Goal: Task Accomplishment & Management: Use online tool/utility

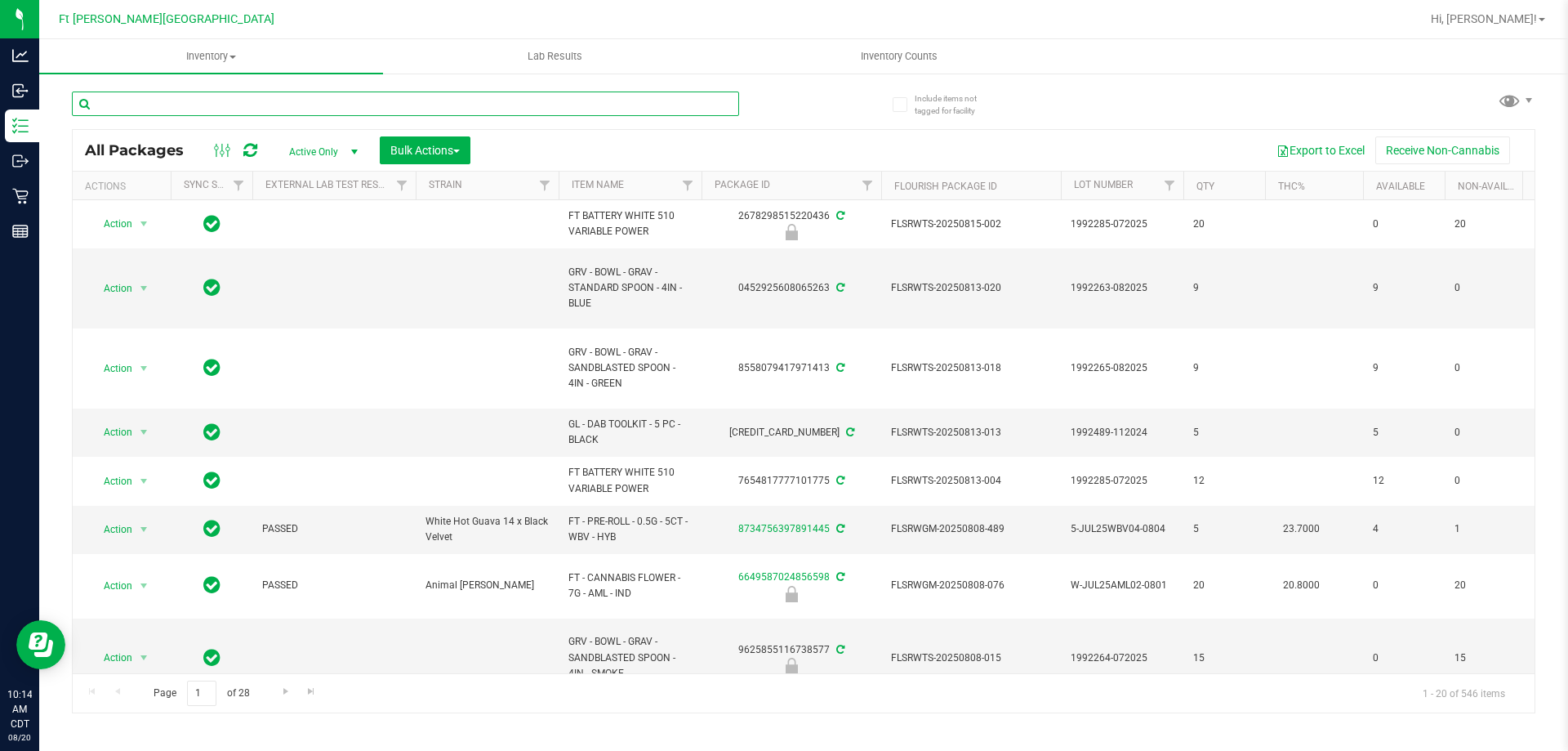
click at [499, 100] on input "text" at bounding box center [406, 103] width 667 height 25
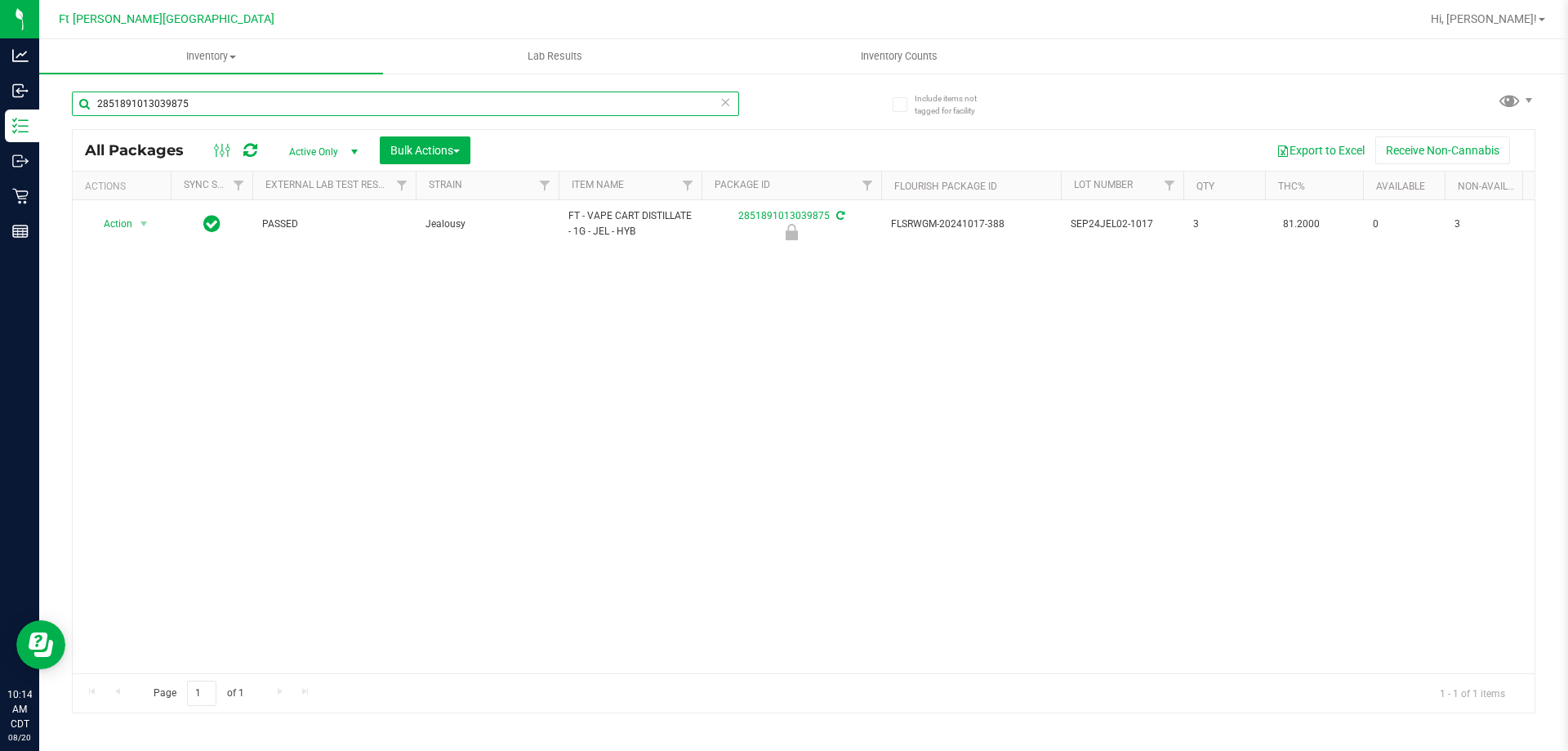
click at [471, 100] on input "2851891013039875" at bounding box center [406, 103] width 667 height 25
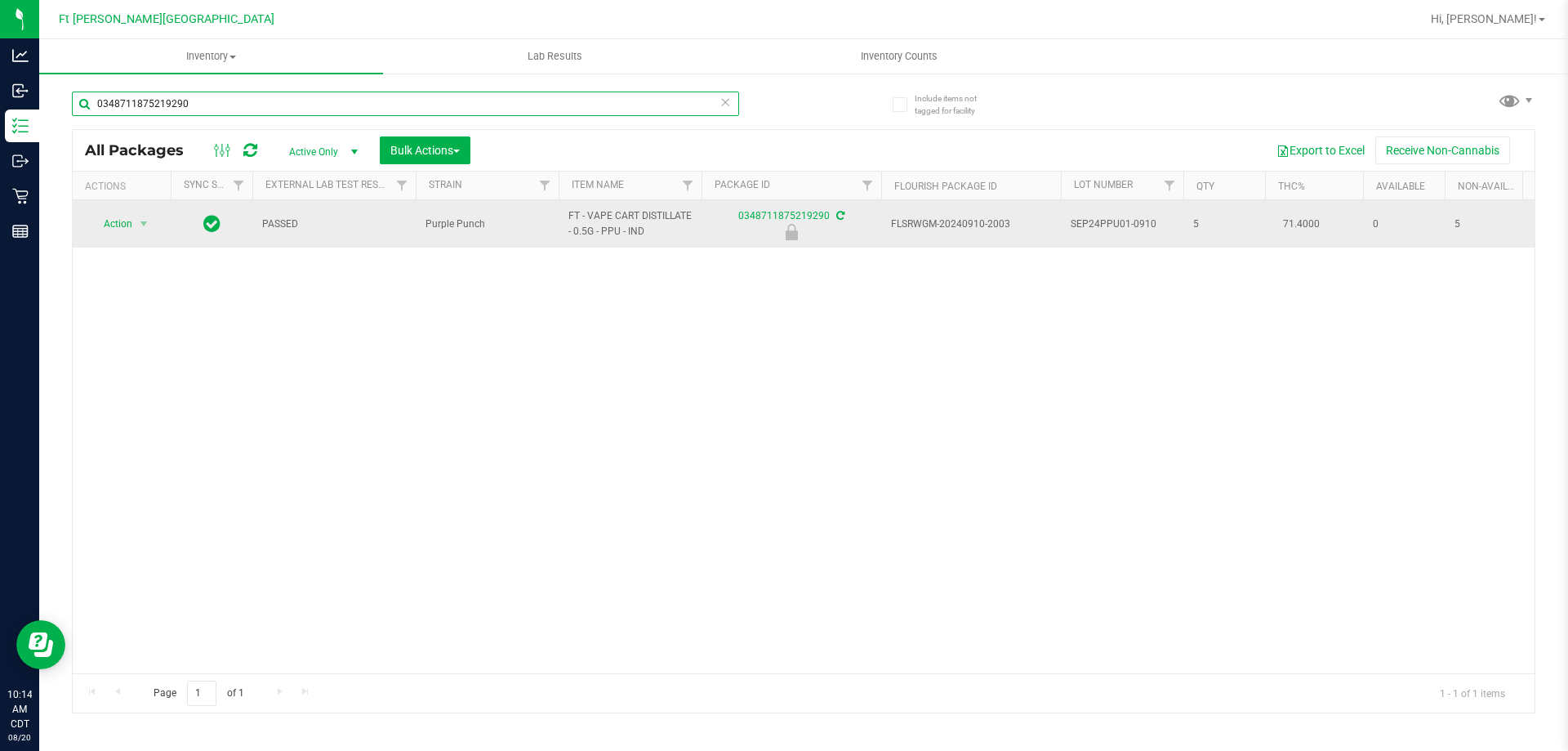
type input "0348711875219290"
click at [125, 228] on span "Action" at bounding box center [111, 223] width 44 height 23
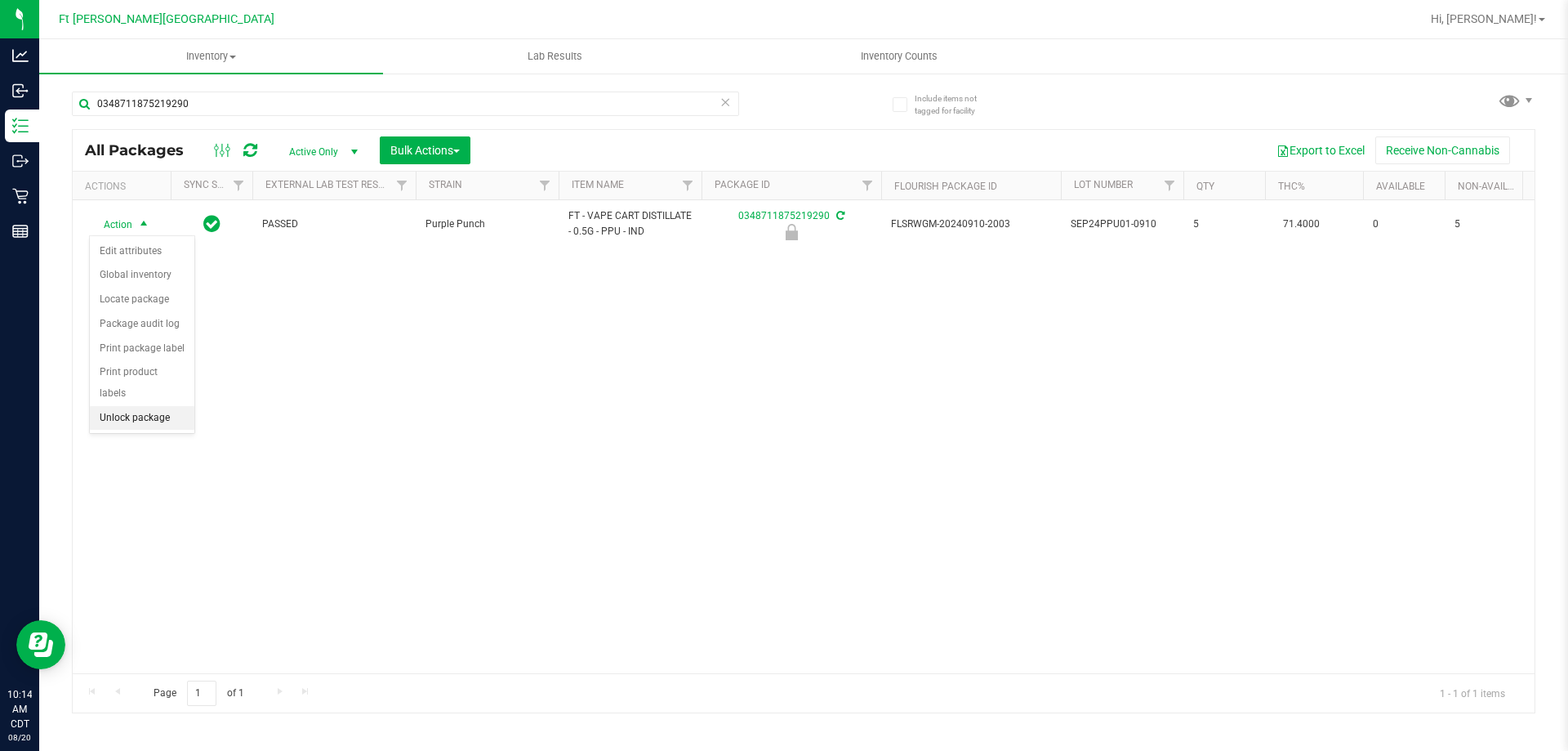
click at [163, 406] on li "Unlock package" at bounding box center [142, 418] width 104 height 25
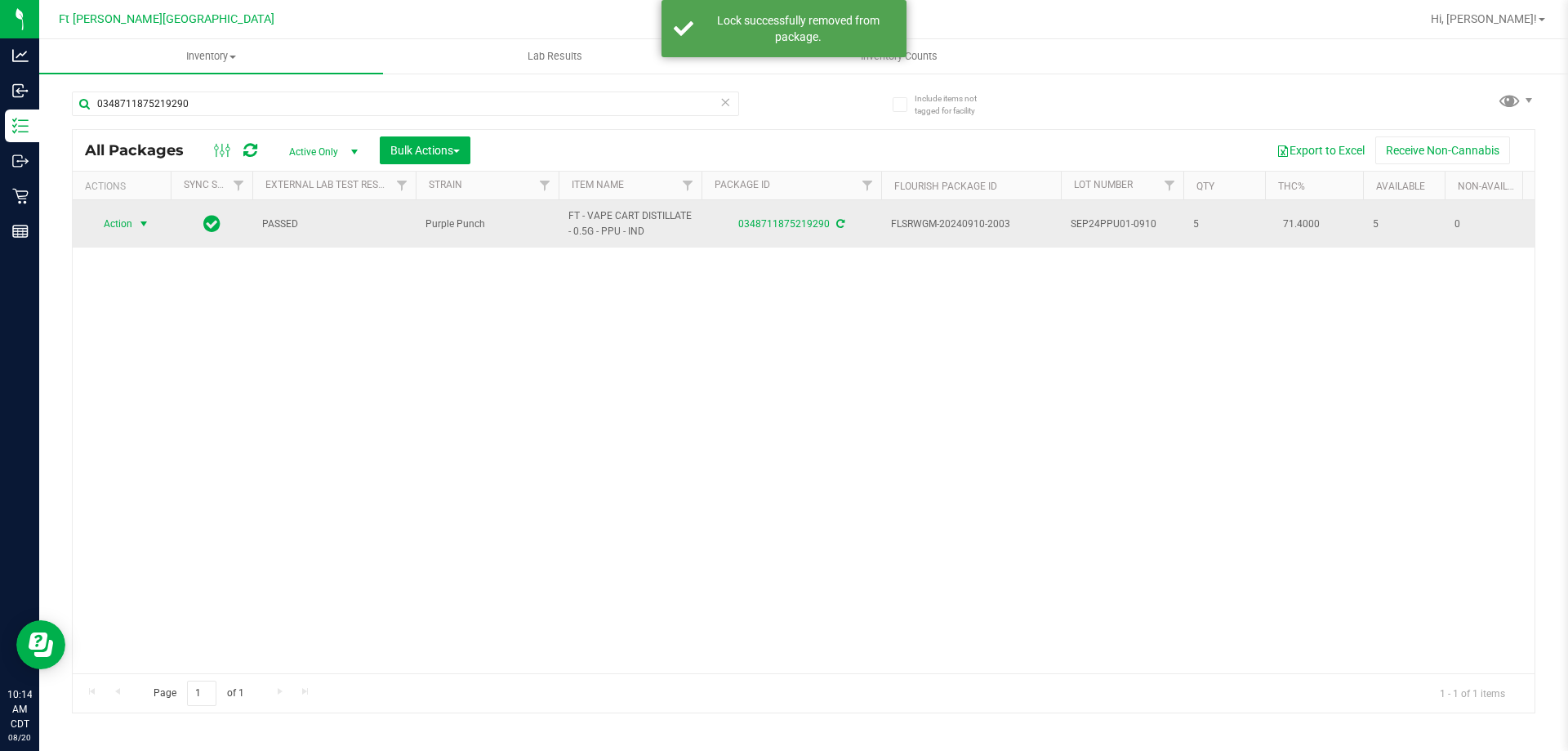
click at [124, 228] on span "Action" at bounding box center [111, 223] width 44 height 23
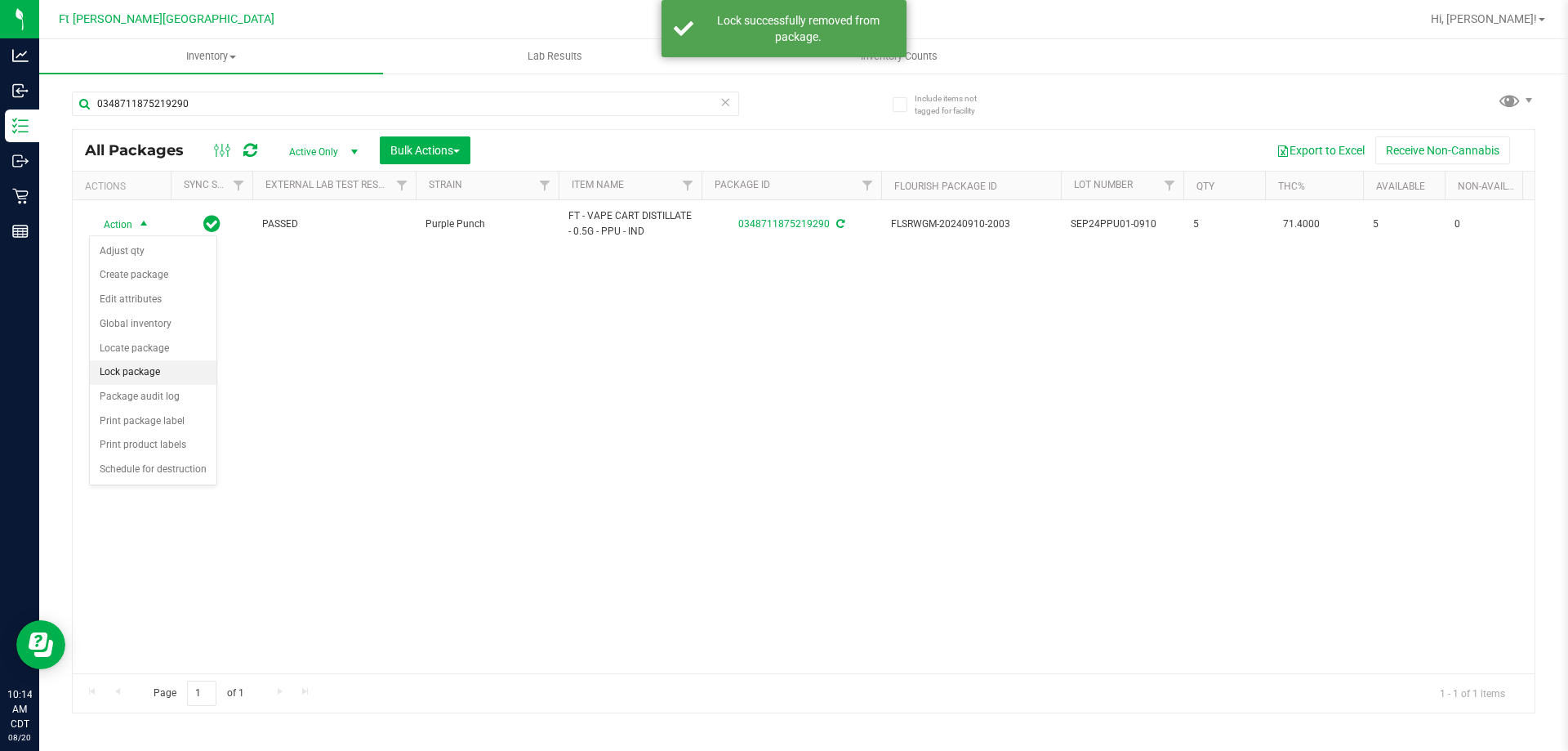
click at [153, 377] on li "Lock package" at bounding box center [153, 372] width 126 height 25
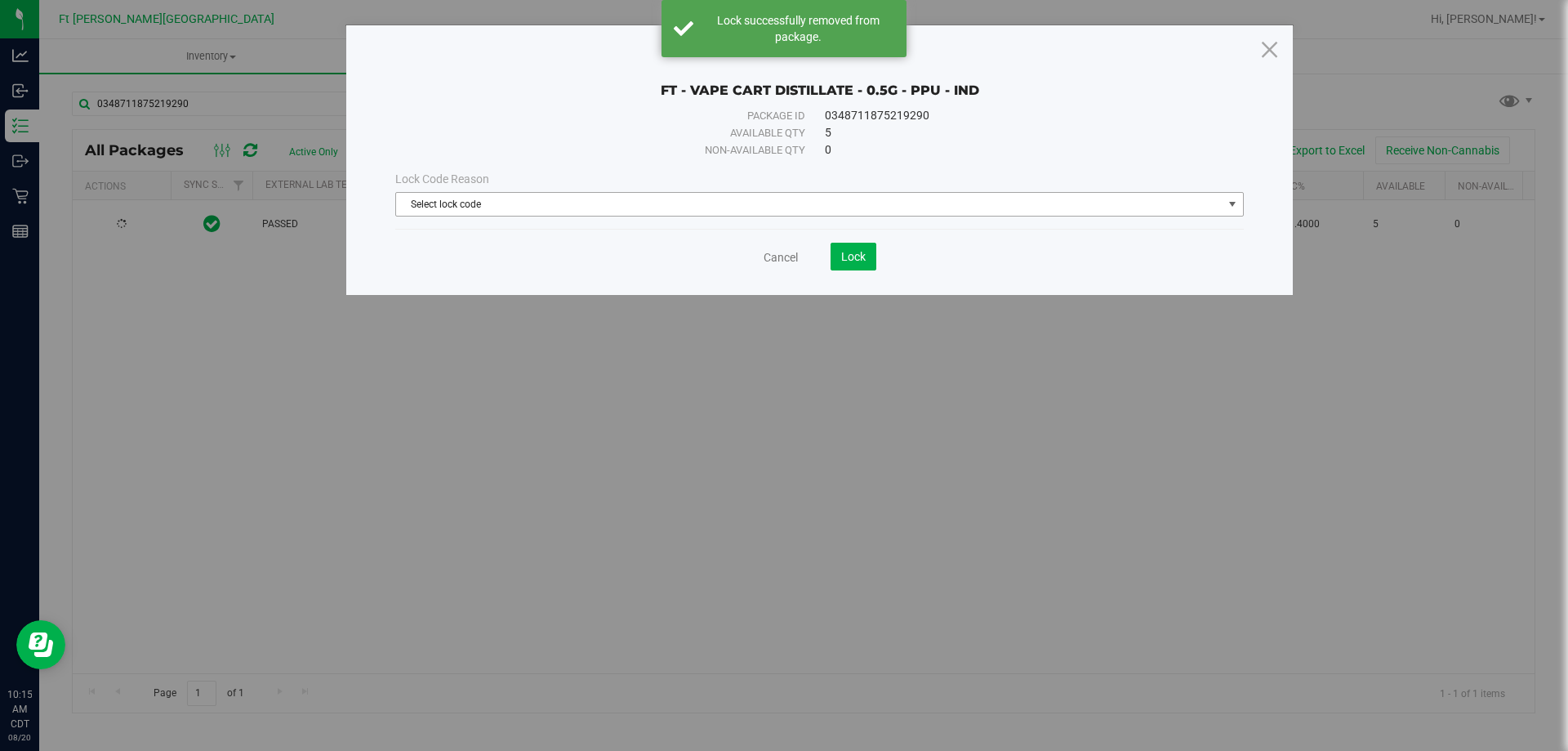
click at [533, 206] on span "Select lock code" at bounding box center [809, 204] width 827 height 23
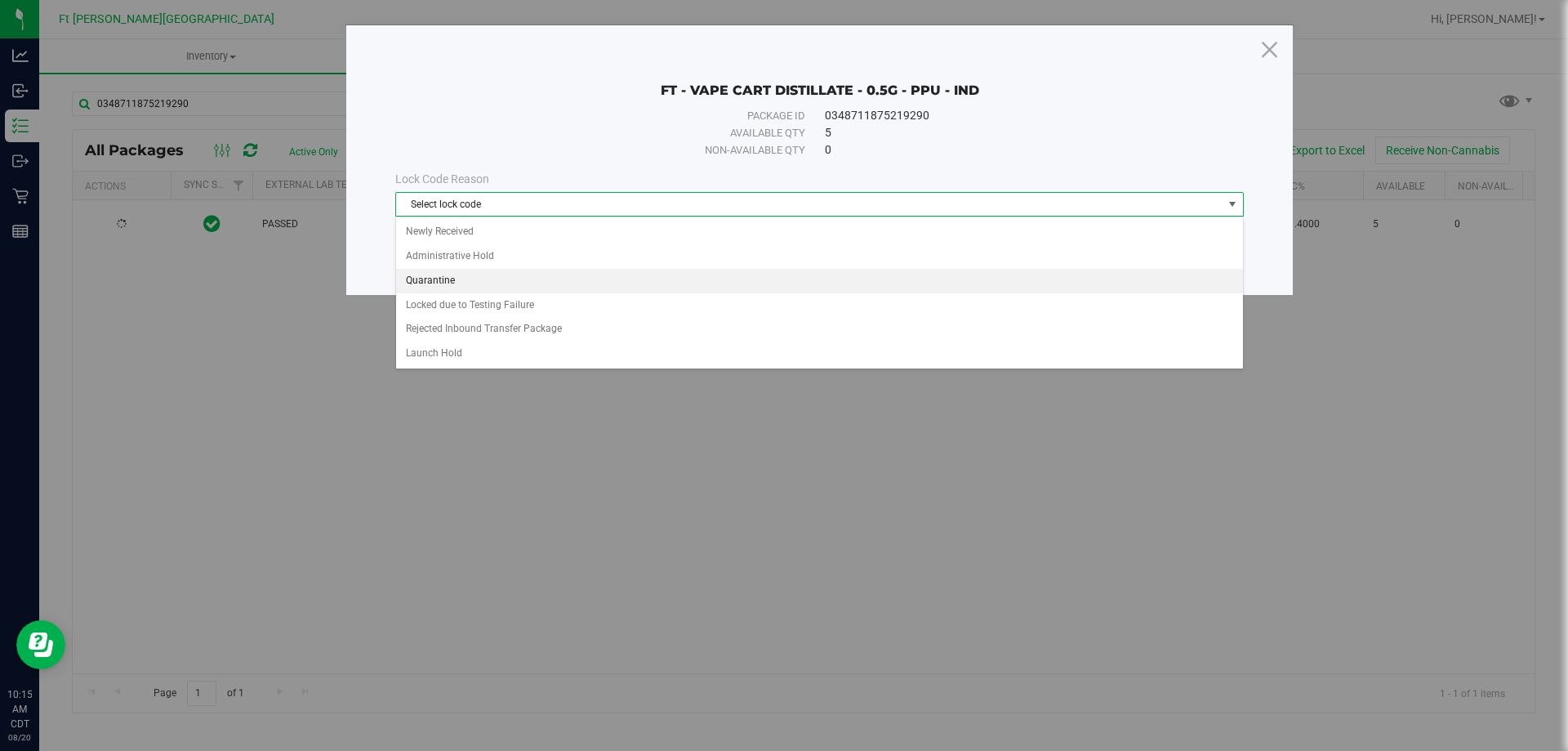
click at [451, 277] on li "Quarantine" at bounding box center [819, 281] width 847 height 25
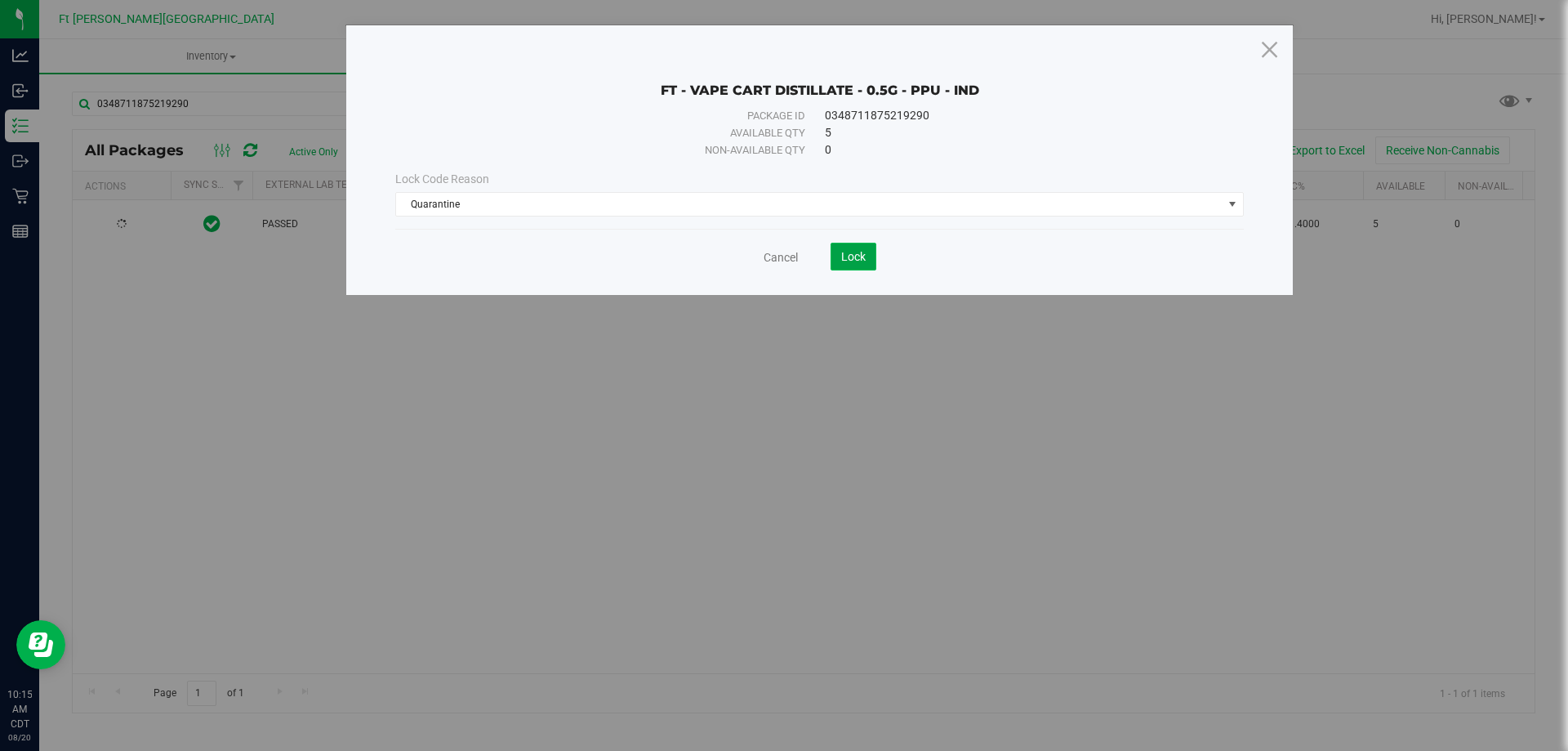
click at [838, 254] on button "Lock" at bounding box center [853, 256] width 46 height 27
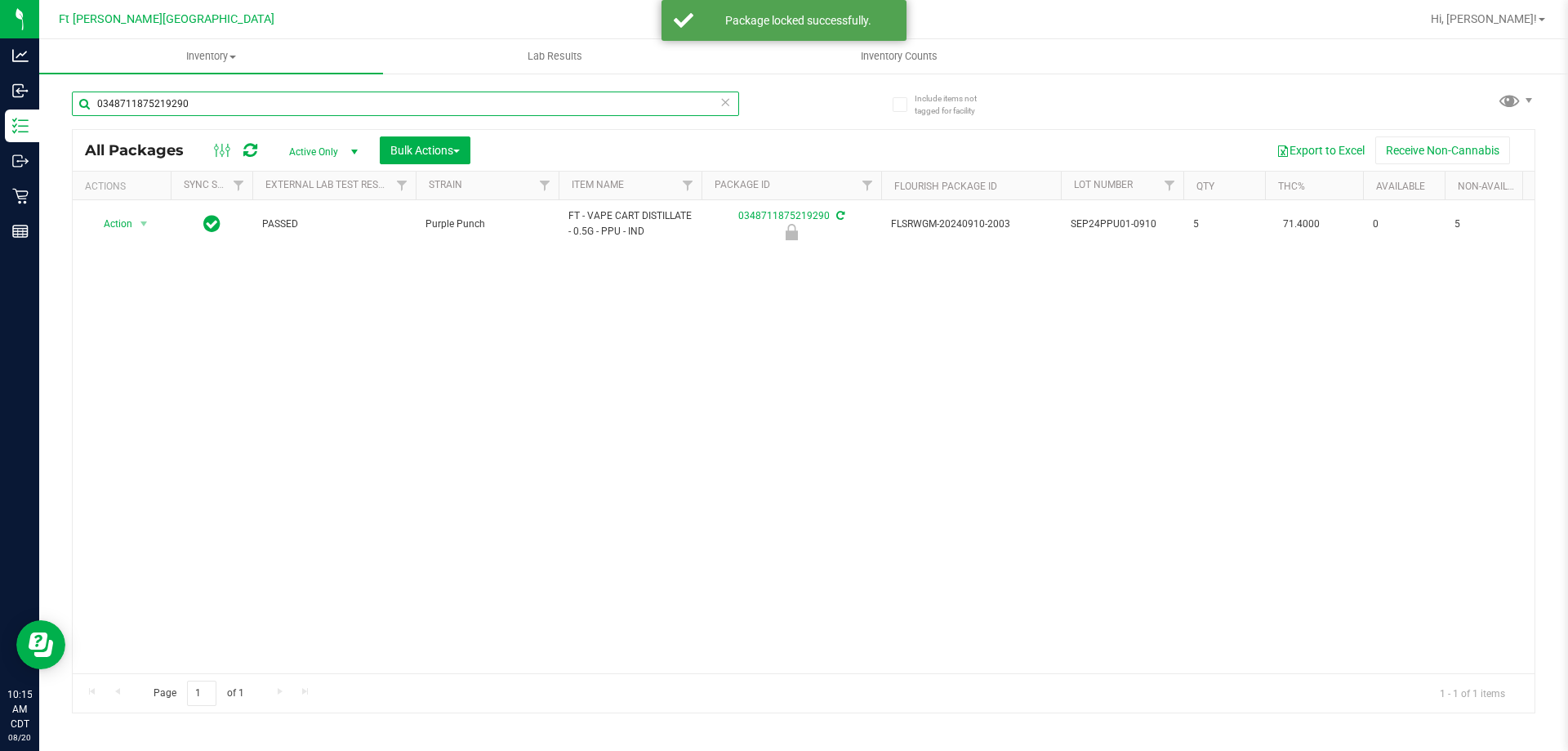
click at [308, 102] on input "0348711875219290" at bounding box center [406, 103] width 667 height 25
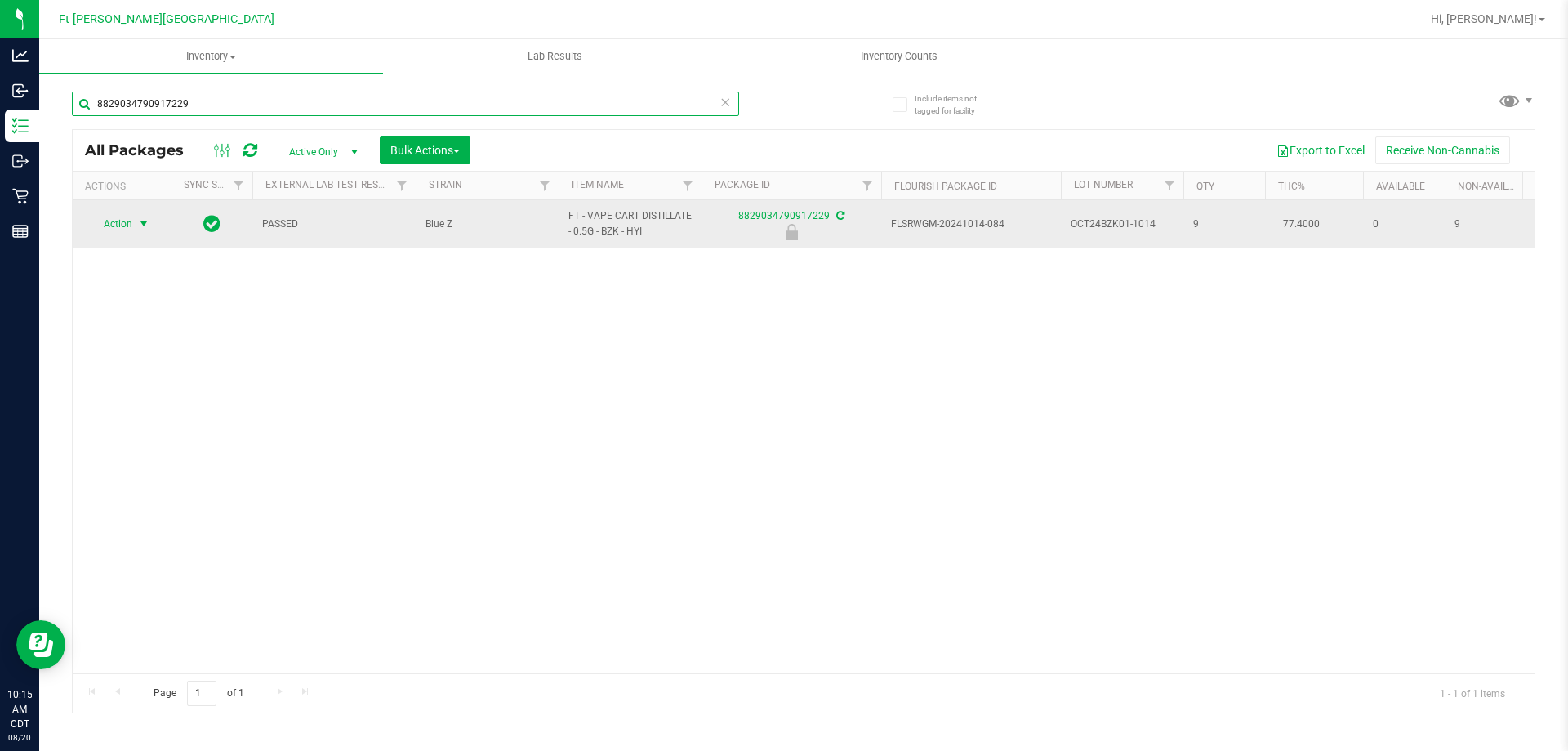
type input "8829034790917229"
click at [129, 223] on span "Action" at bounding box center [111, 223] width 44 height 23
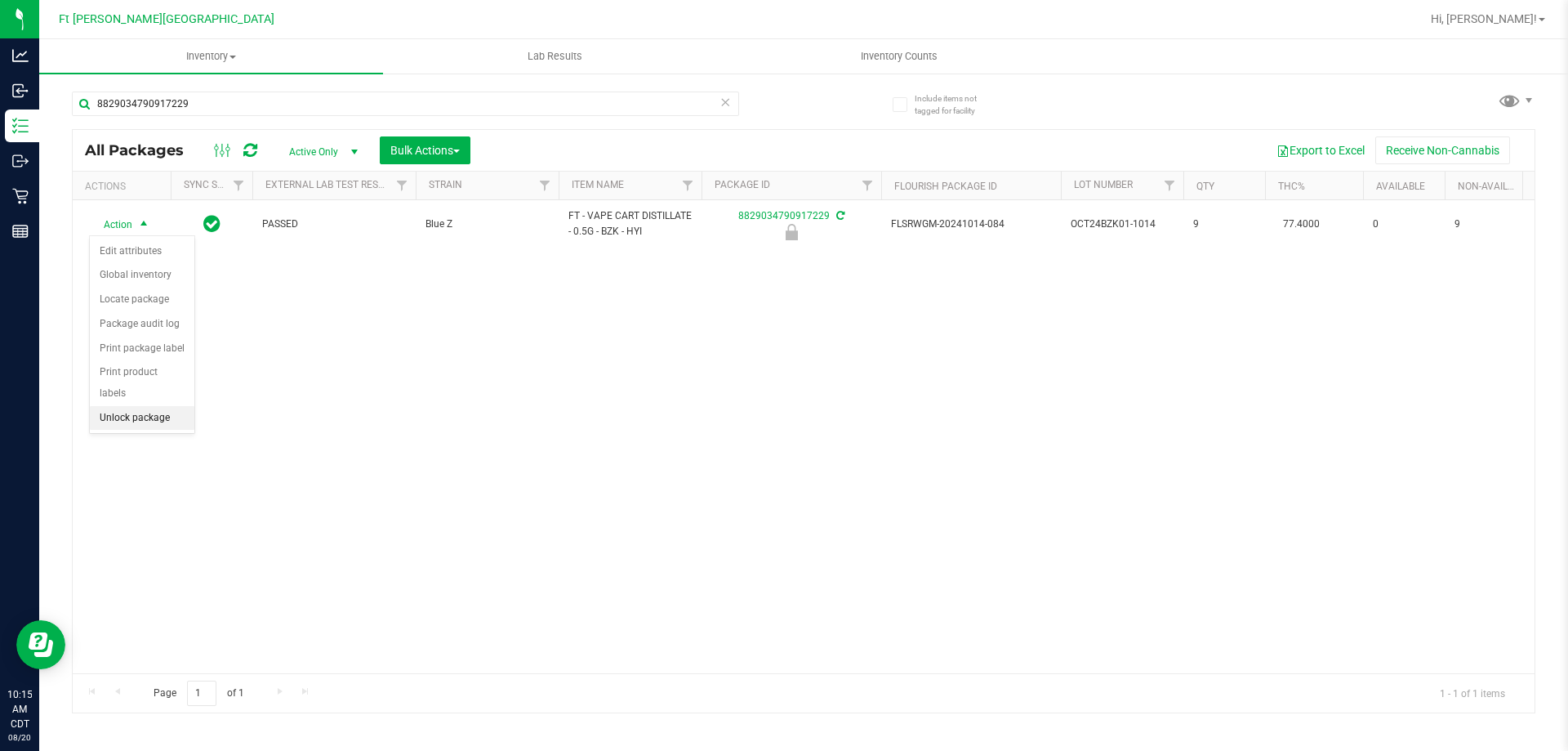
click at [156, 406] on li "Unlock package" at bounding box center [142, 418] width 104 height 25
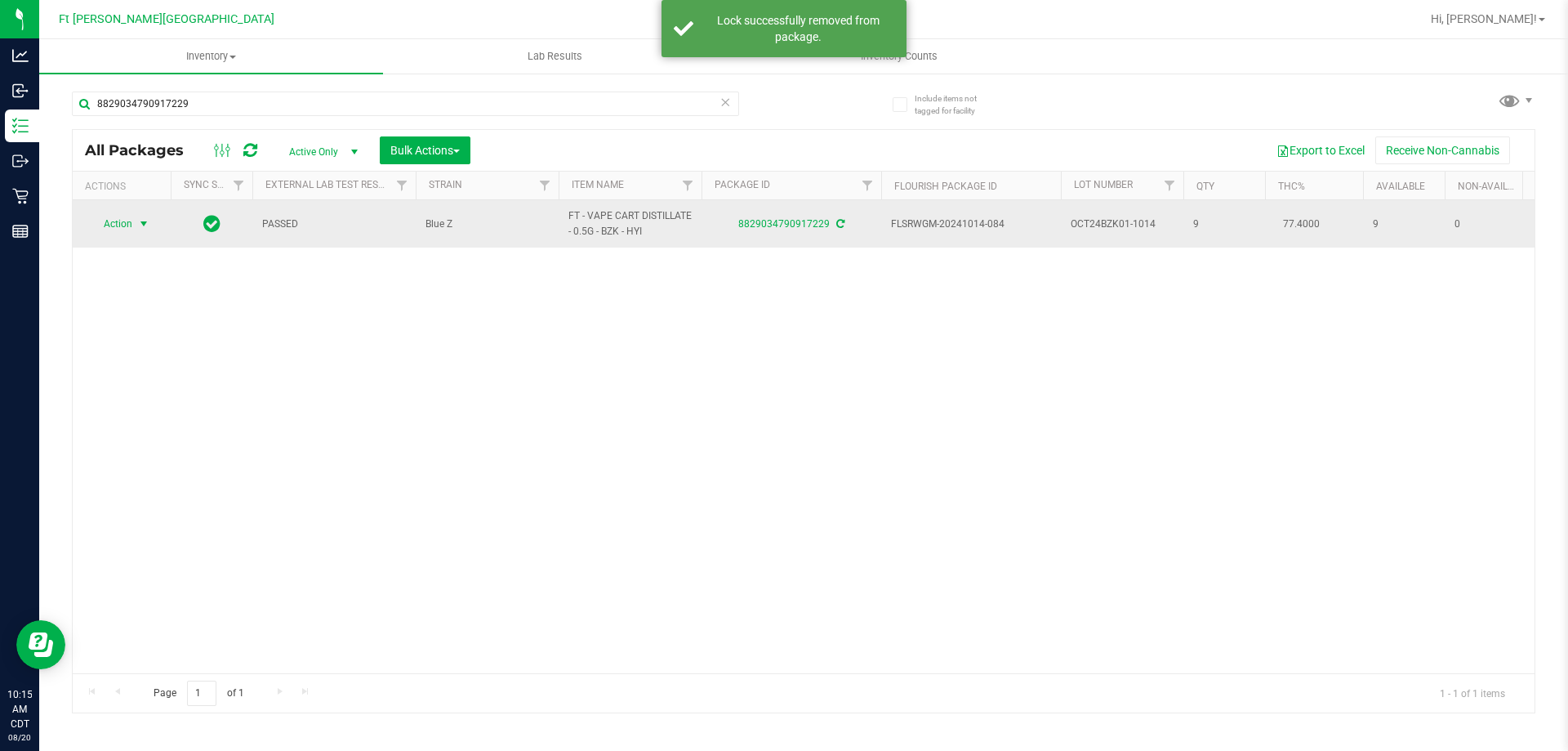
click at [123, 224] on span "Action" at bounding box center [111, 223] width 44 height 23
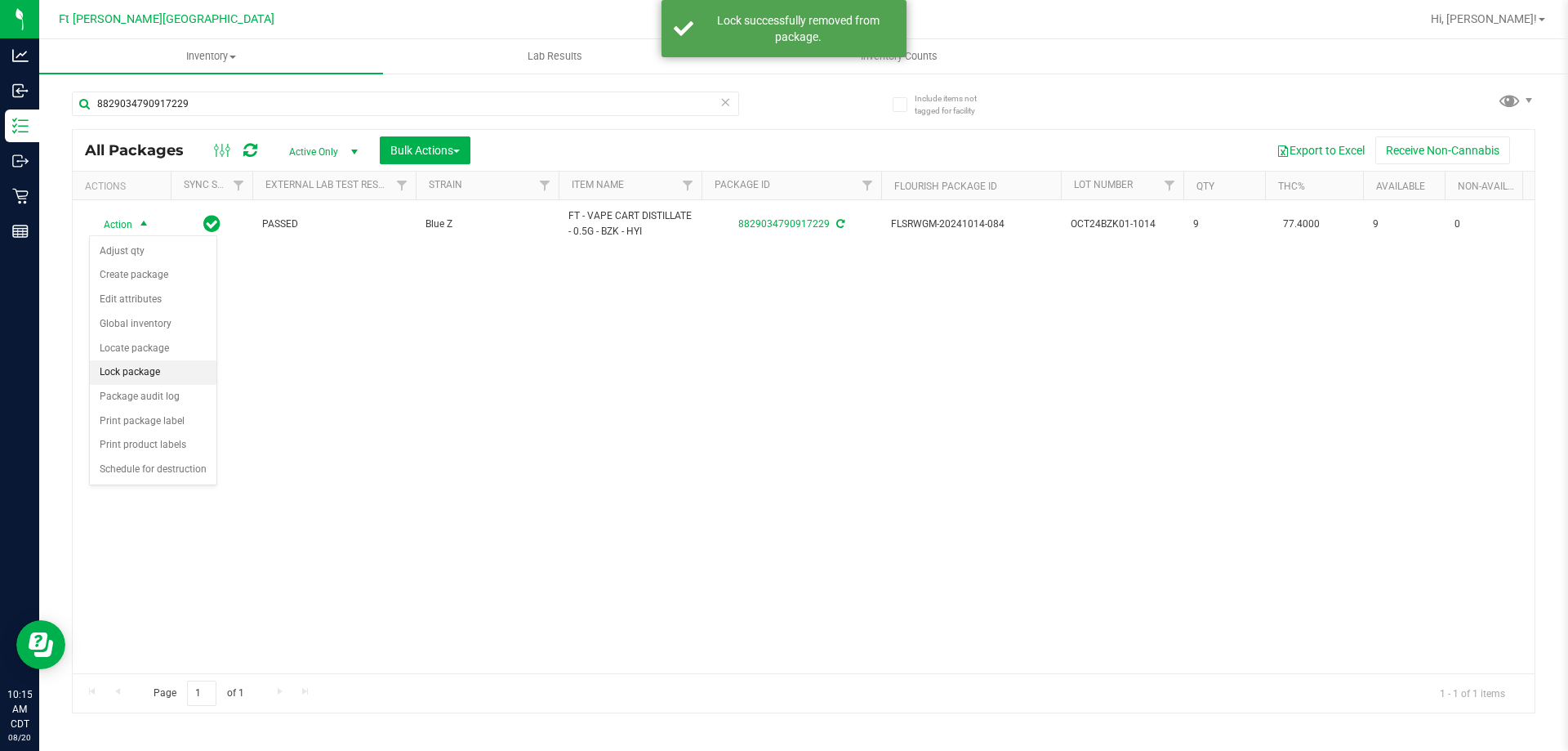
click at [144, 377] on li "Lock package" at bounding box center [153, 372] width 126 height 25
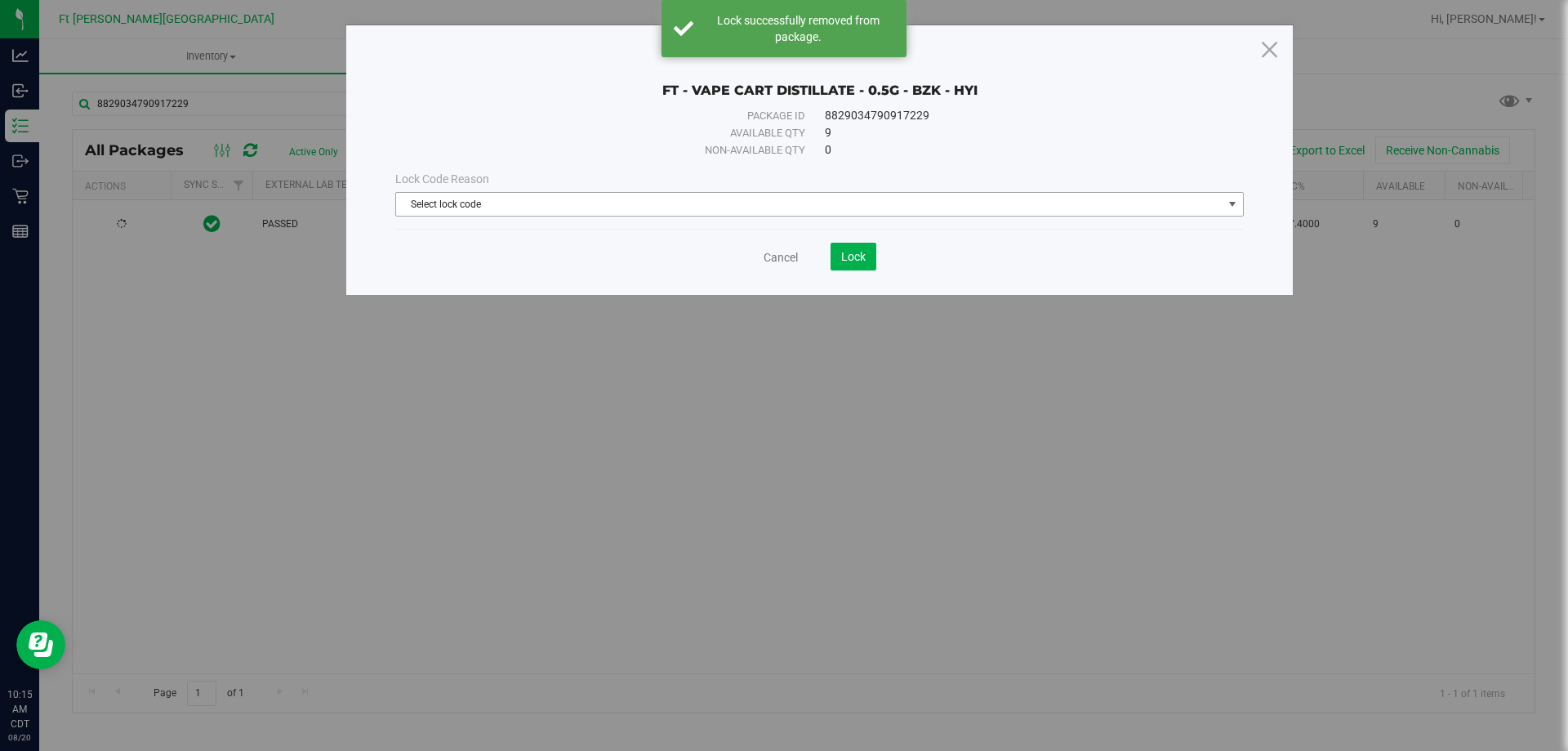
click at [528, 213] on span "Select lock code" at bounding box center [809, 204] width 827 height 23
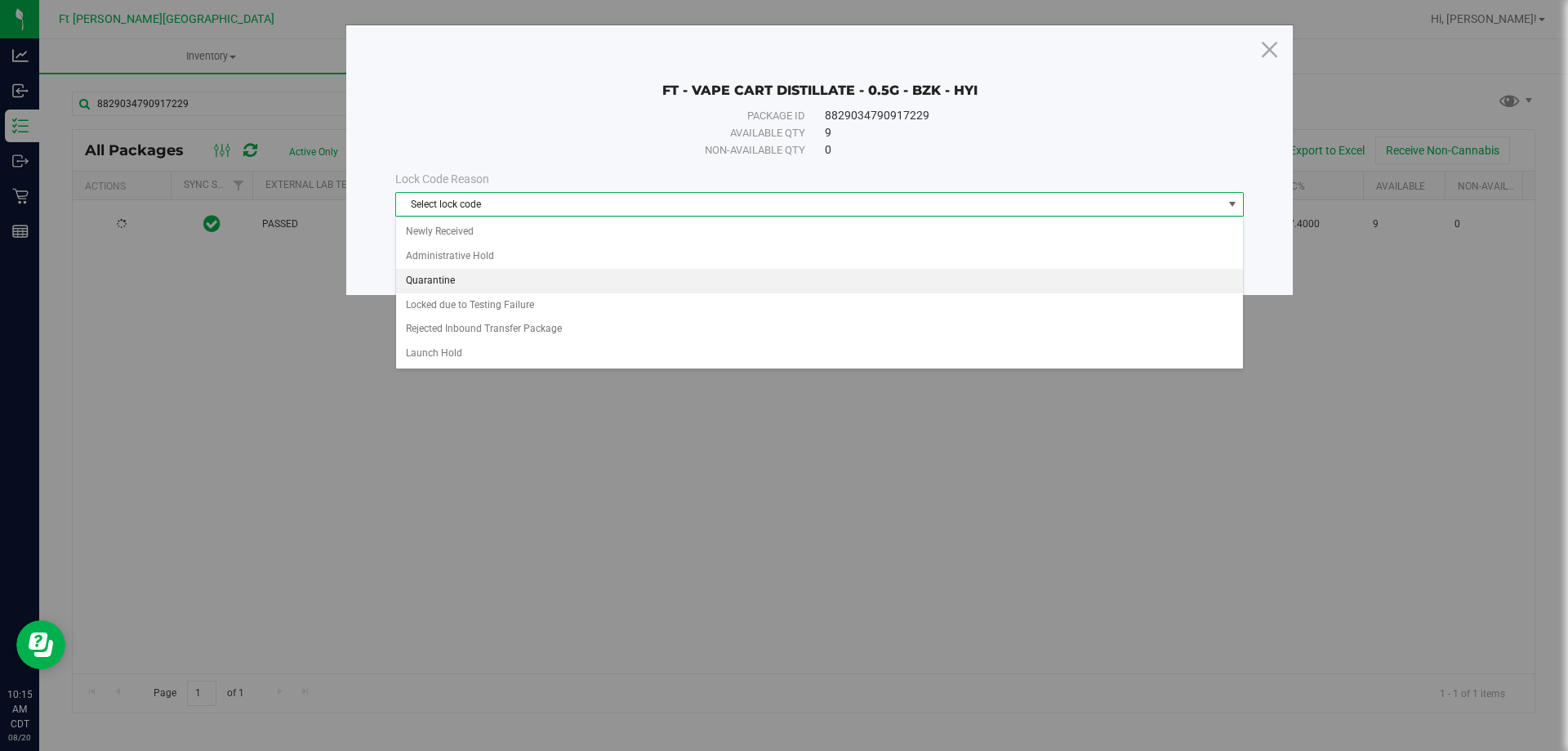
click at [440, 277] on li "Quarantine" at bounding box center [819, 281] width 847 height 25
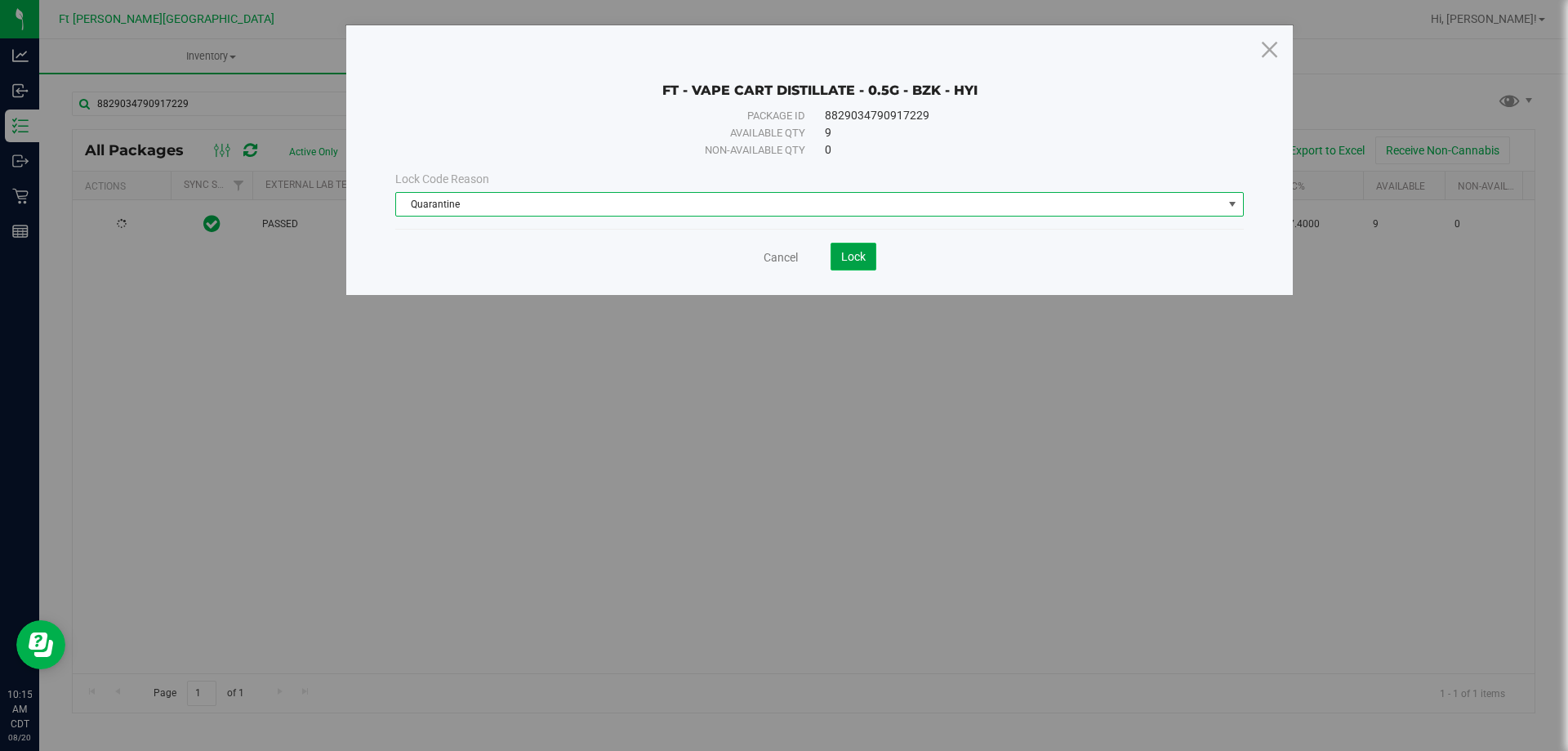
click at [860, 262] on span "Lock" at bounding box center [853, 256] width 25 height 13
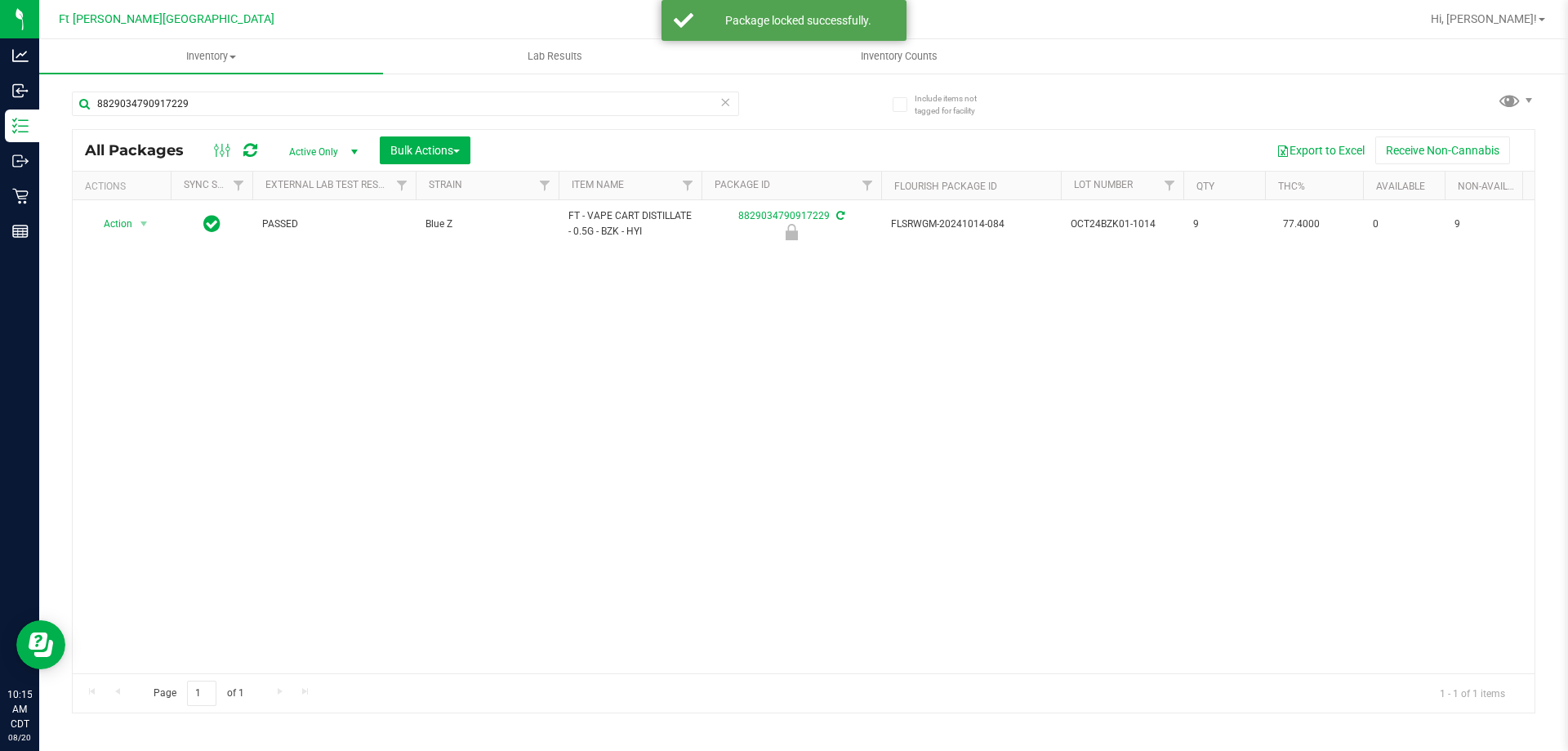
click at [522, 383] on div "Action Action Edit attributes Global inventory Locate package Package audit log…" at bounding box center [803, 437] width 1462 height 473
